Goal: Task Accomplishment & Management: Use online tool/utility

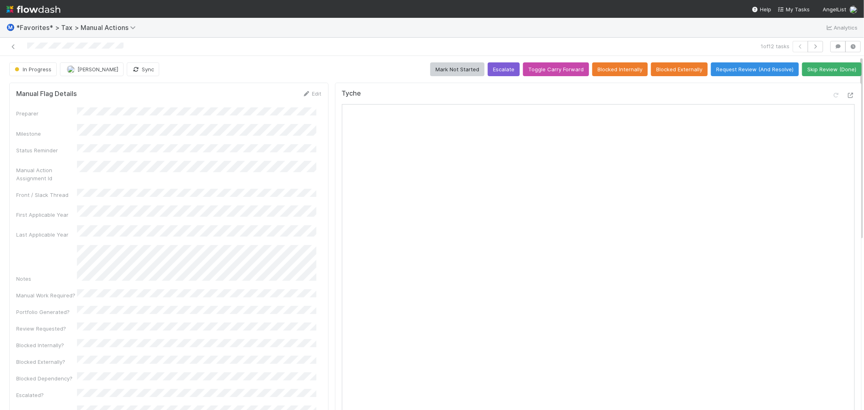
click at [616, 103] on div "Tyche" at bounding box center [598, 96] width 513 height 15
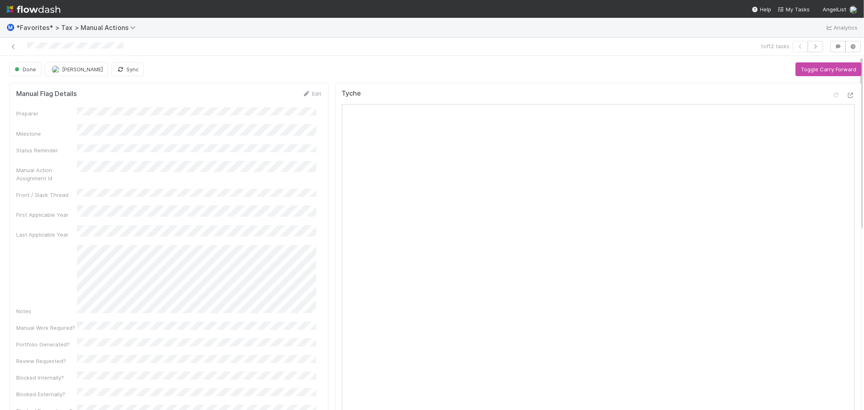
click at [811, 47] on icon "button" at bounding box center [815, 46] width 8 height 5
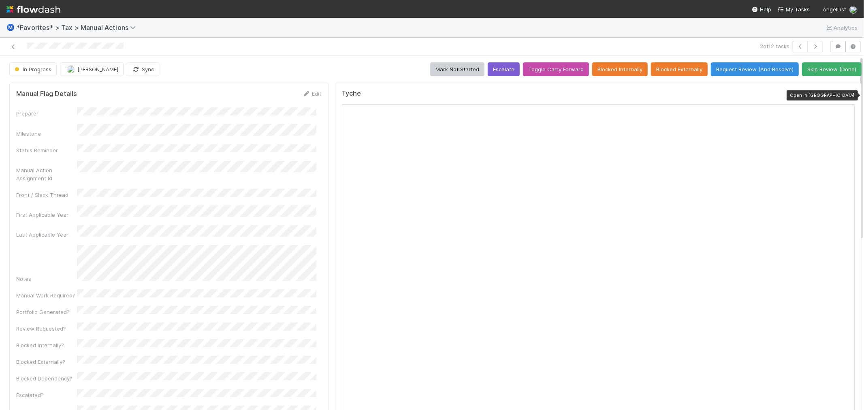
click at [846, 94] on icon at bounding box center [850, 95] width 8 height 5
click at [371, 70] on div "In Progress [PERSON_NAME] Sync Mark Not Started Escalate Toggle Carry Forward B…" at bounding box center [435, 69] width 852 height 14
click at [351, 37] on div "Ⓜ️ *Favorites* > Tax > Manual Actions Analytics" at bounding box center [432, 27] width 864 height 19
click at [832, 95] on icon at bounding box center [836, 95] width 8 height 5
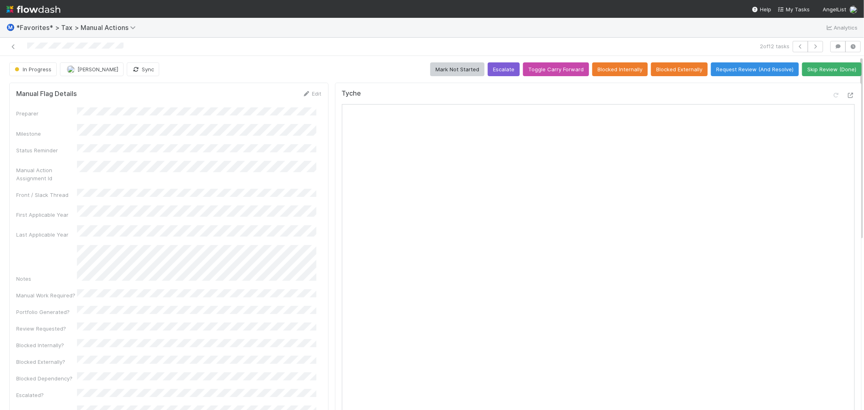
click at [309, 70] on div "In Progress [PERSON_NAME] Sync Mark Not Started Escalate Toggle Carry Forward B…" at bounding box center [435, 69] width 852 height 14
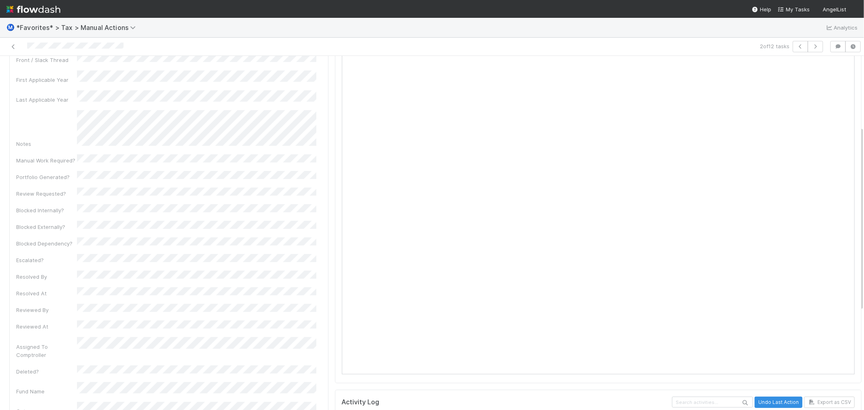
click at [332, 258] on div "Tyche Activity Log Undo Last Action Export as CSV [DATE] 9:56:54 AM GMT+8 [PERS…" at bounding box center [598, 299] width 533 height 709
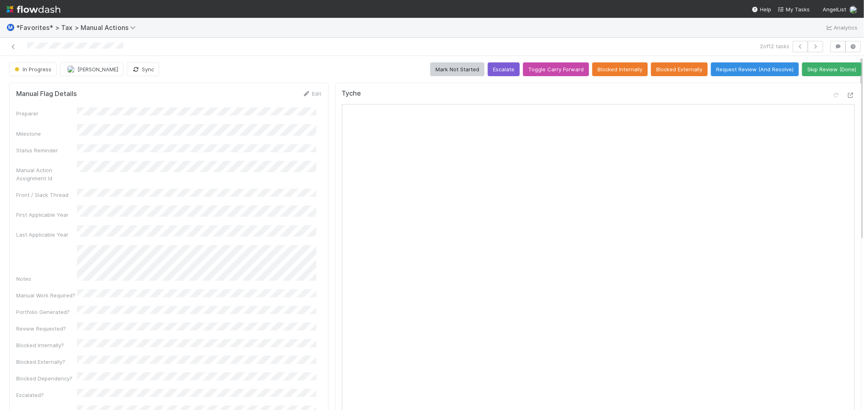
click at [143, 68] on div "In Progress [PERSON_NAME] Sync" at bounding box center [85, 69] width 153 height 14
click at [132, 68] on button "Sync" at bounding box center [143, 69] width 32 height 14
click at [735, 74] on button "Request Review (And Resolve)" at bounding box center [755, 69] width 88 height 14
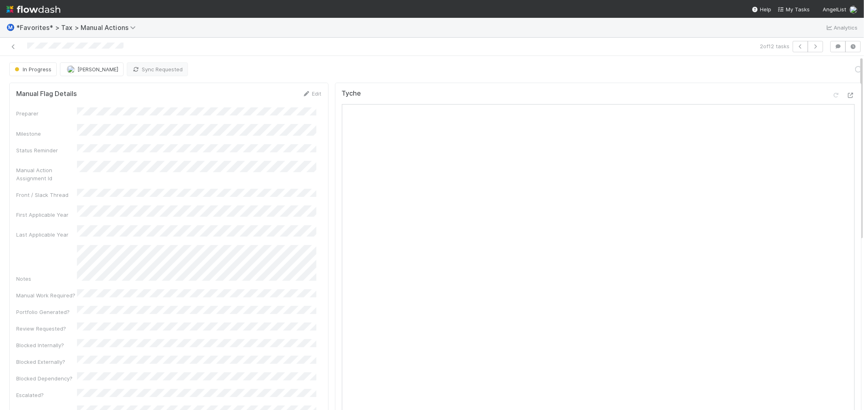
click at [272, 67] on div "In Progress Blake Hall Sync Requested Loading..." at bounding box center [435, 69] width 852 height 14
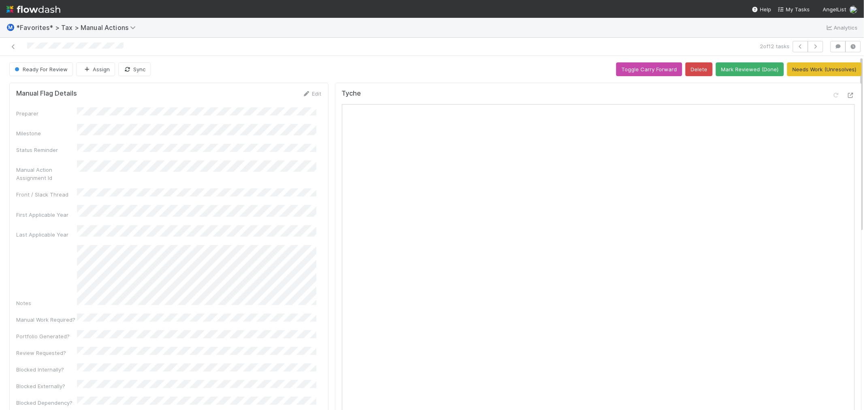
click at [272, 67] on div "Ready For Review Assign Sync Toggle Carry Forward Delete Mark Reviewed (Done) N…" at bounding box center [435, 69] width 852 height 14
click at [796, 45] on icon "button" at bounding box center [800, 46] width 8 height 5
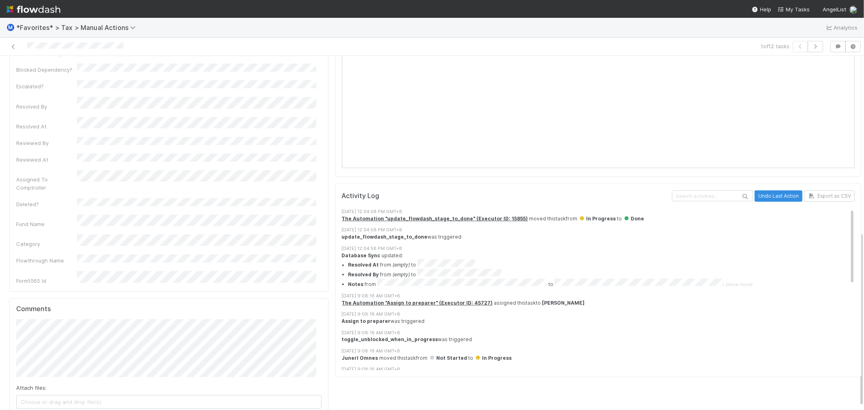
scroll to position [363, 0]
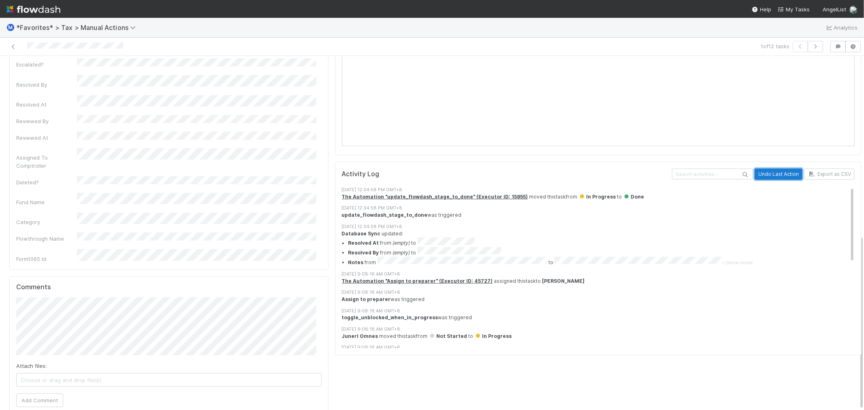
click at [758, 173] on button "Undo Last Action" at bounding box center [778, 173] width 48 height 11
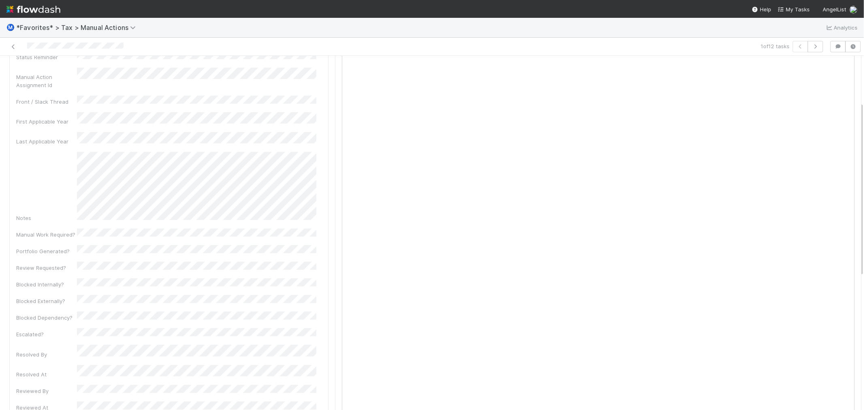
scroll to position [0, 0]
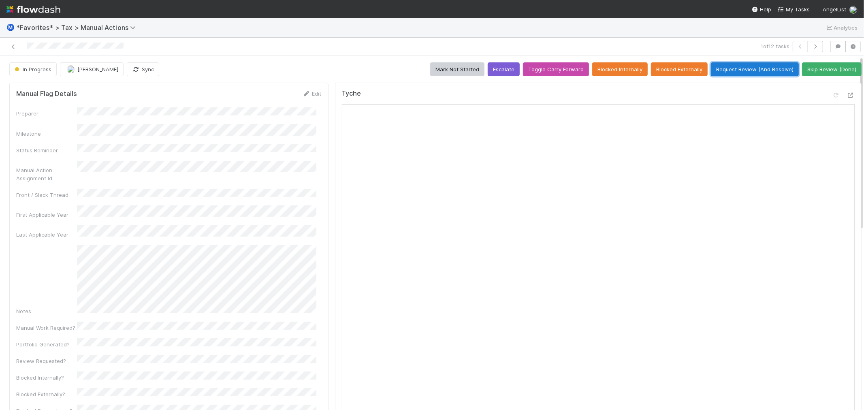
click at [737, 74] on button "Request Review (And Resolve)" at bounding box center [755, 69] width 88 height 14
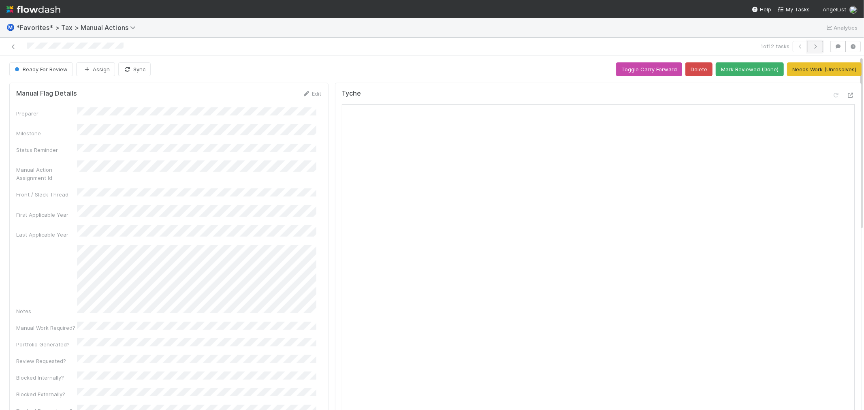
click at [813, 50] on button "button" at bounding box center [814, 46] width 15 height 11
click at [800, 51] on button "button" at bounding box center [799, 46] width 15 height 11
click at [811, 48] on icon "button" at bounding box center [815, 46] width 8 height 5
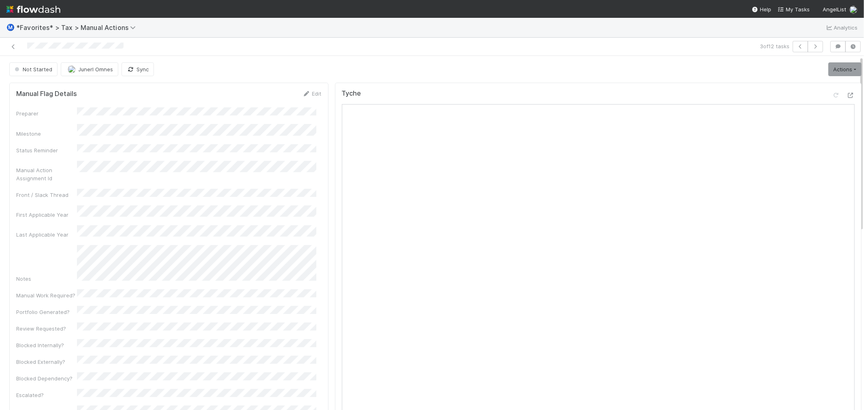
click at [390, 54] on div "3 of 12 tasks" at bounding box center [432, 47] width 864 height 18
click at [554, 65] on div "Not Started Junerl Omnes Sync Actions Start Escalate Toggle Carry Forward Block…" at bounding box center [435, 69] width 852 height 14
click at [551, 63] on div "Not Started Junerl Omnes Sync Actions Start Escalate Toggle Carry Forward Block…" at bounding box center [435, 69] width 852 height 14
click at [351, 49] on div at bounding box center [209, 46] width 413 height 11
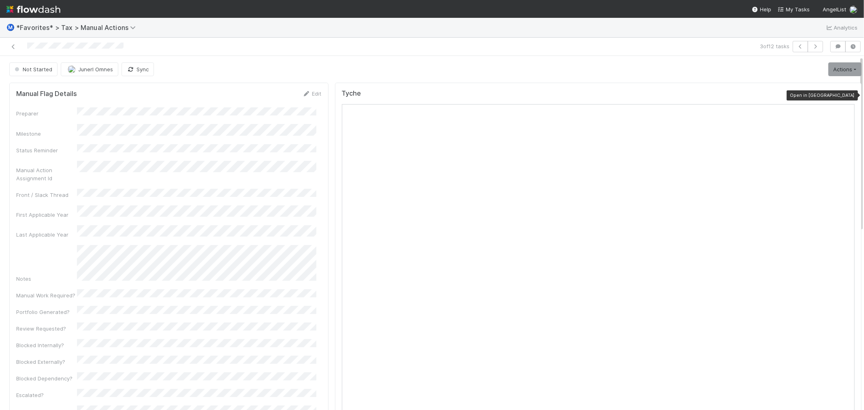
click at [846, 96] on icon at bounding box center [850, 95] width 8 height 5
